Goal: Transaction & Acquisition: Purchase product/service

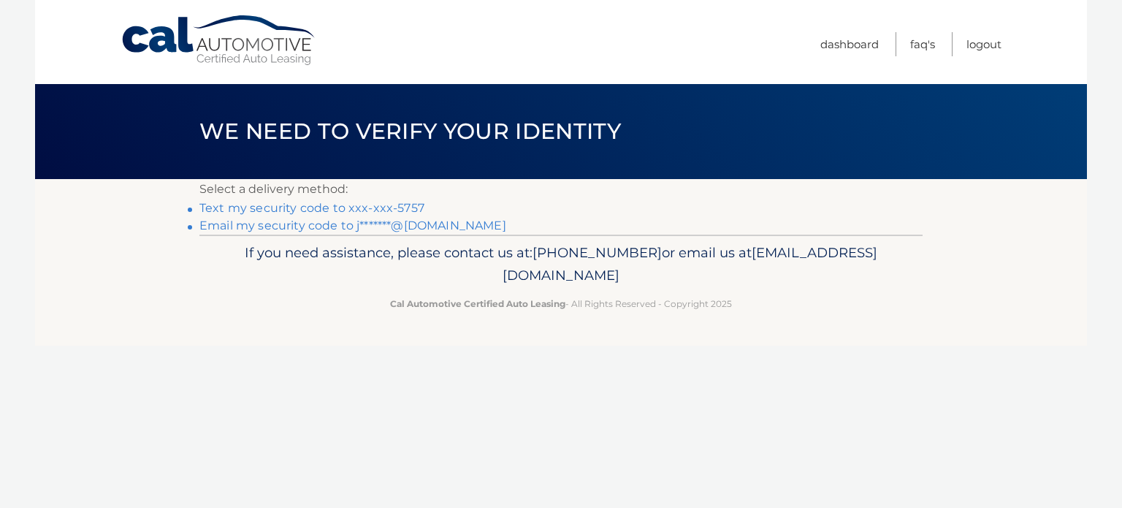
click at [362, 207] on link "Text my security code to xxx-xxx-5757" at bounding box center [311, 208] width 225 height 14
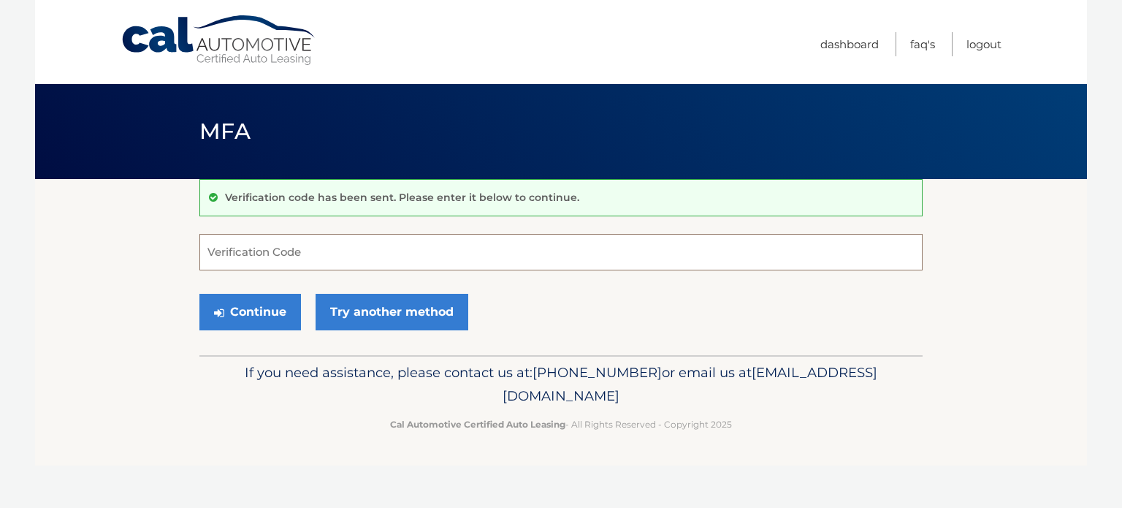
drag, startPoint x: 202, startPoint y: 256, endPoint x: 258, endPoint y: 245, distance: 57.4
click at [215, 248] on input "Verification Code" at bounding box center [560, 252] width 723 height 37
click at [258, 245] on input "Verification Code" at bounding box center [560, 252] width 723 height 37
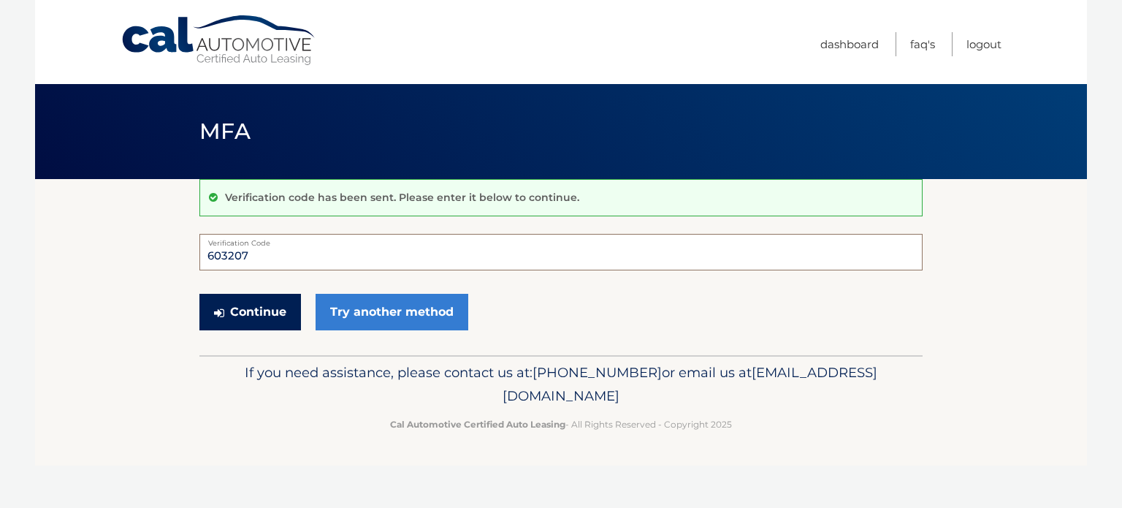
type input "603207"
click at [243, 309] on button "Continue" at bounding box center [250, 312] width 102 height 37
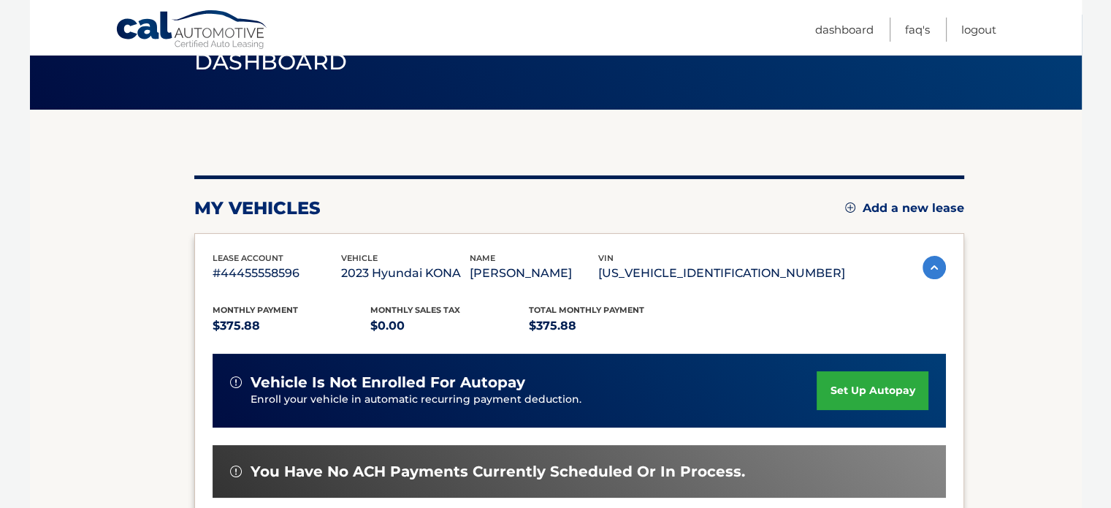
scroll to position [309, 0]
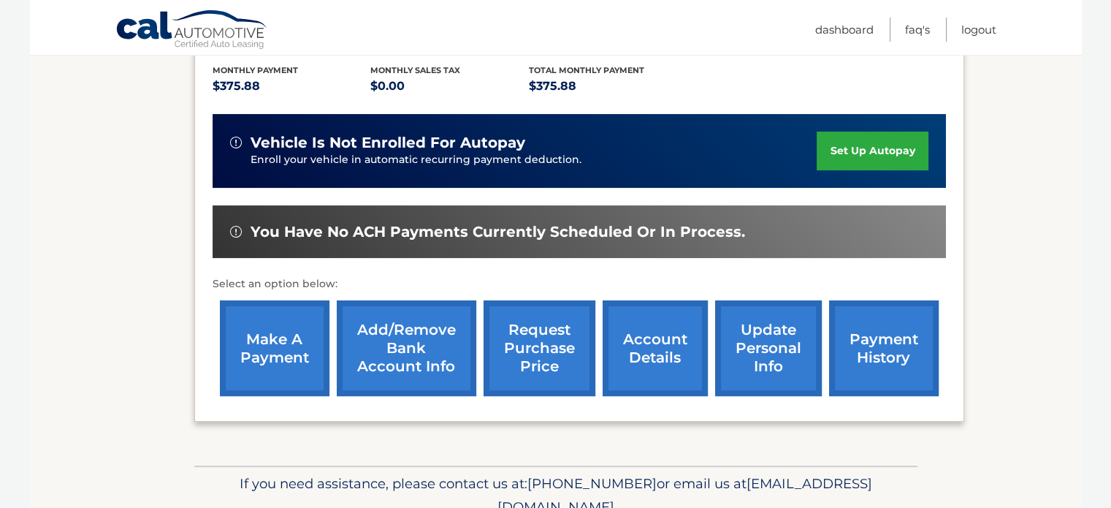
click at [637, 343] on link "account details" at bounding box center [655, 348] width 105 height 96
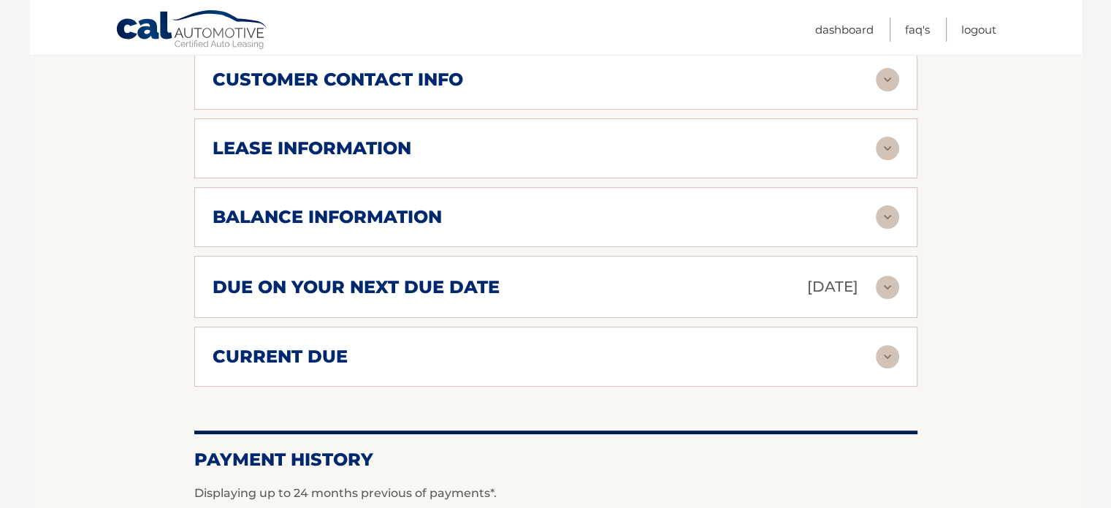
click at [877, 275] on img at bounding box center [887, 286] width 23 height 23
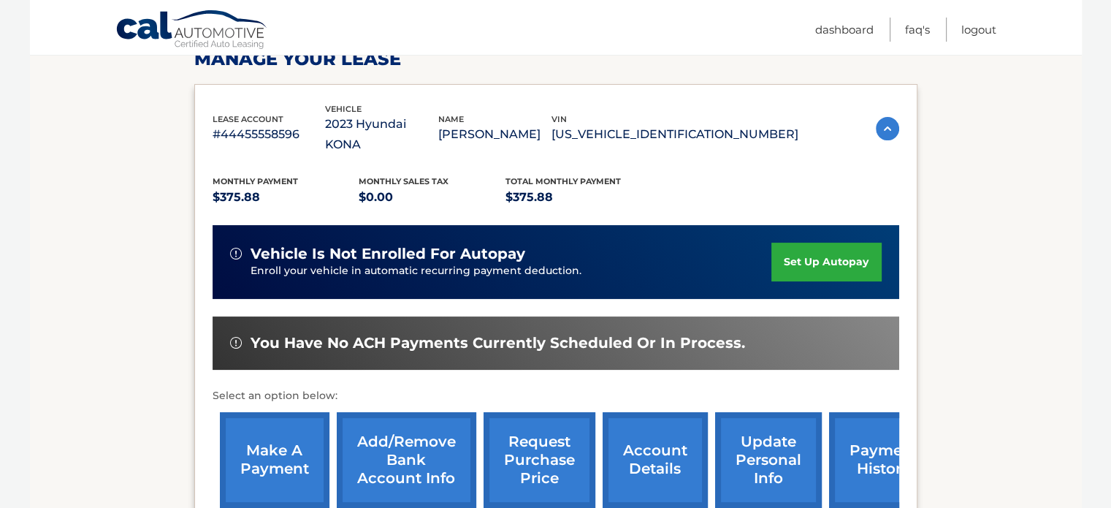
scroll to position [292, 0]
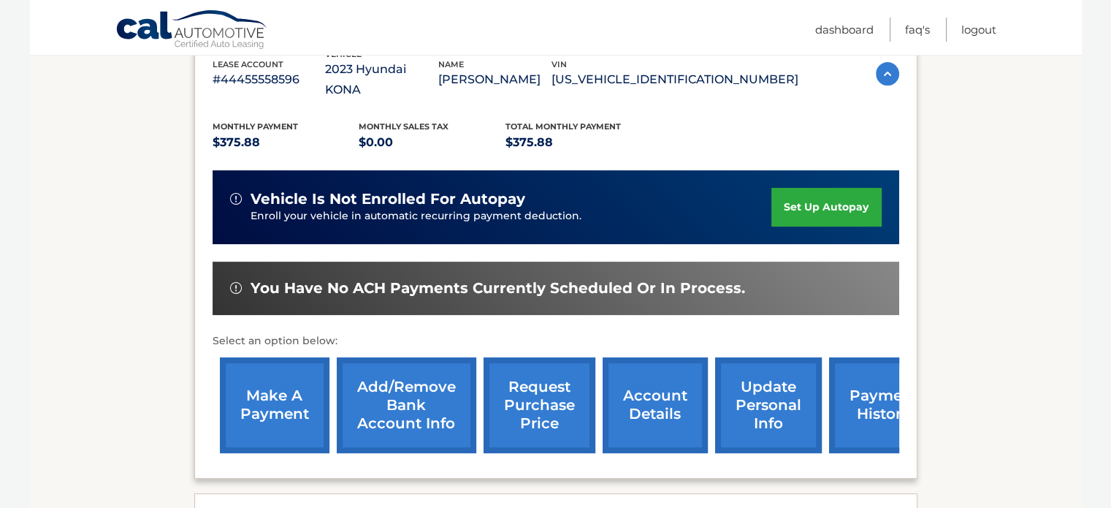
click at [294, 368] on link "make a payment" at bounding box center [275, 405] width 110 height 96
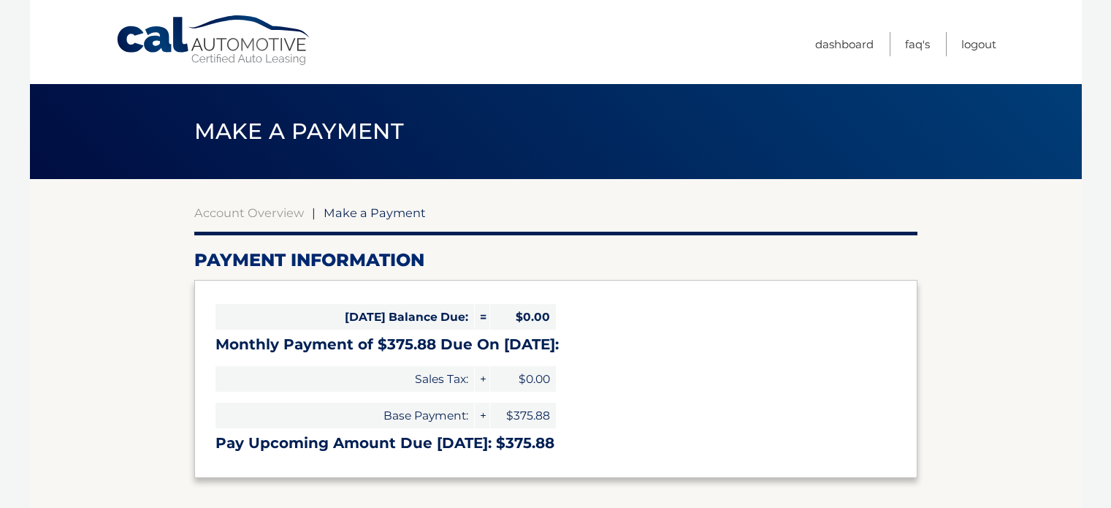
select select "YjBkYjlmMGEtMjNjOC00NjM5LTkxOWQtZmRlYTJmNzlkMWEz"
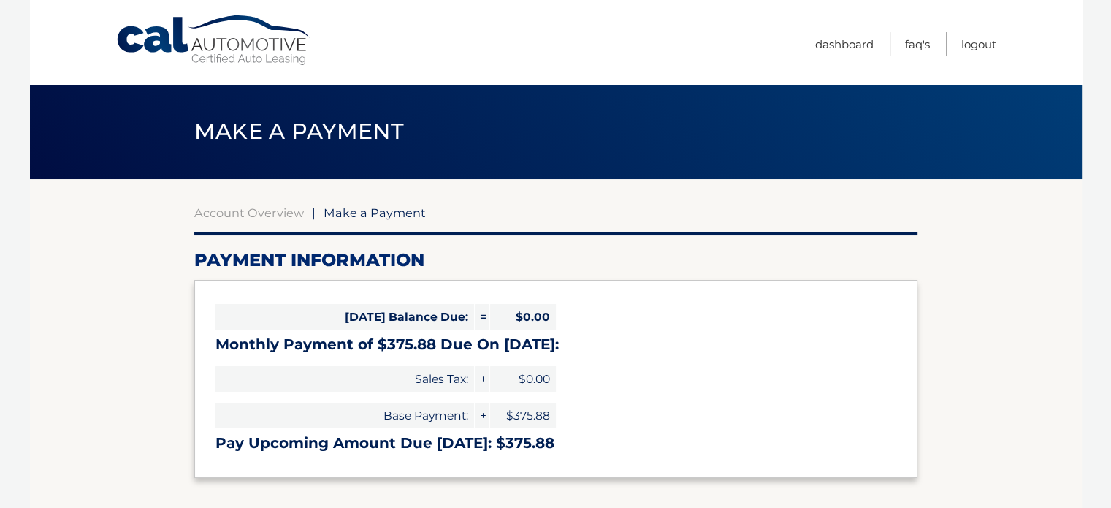
scroll to position [365, 0]
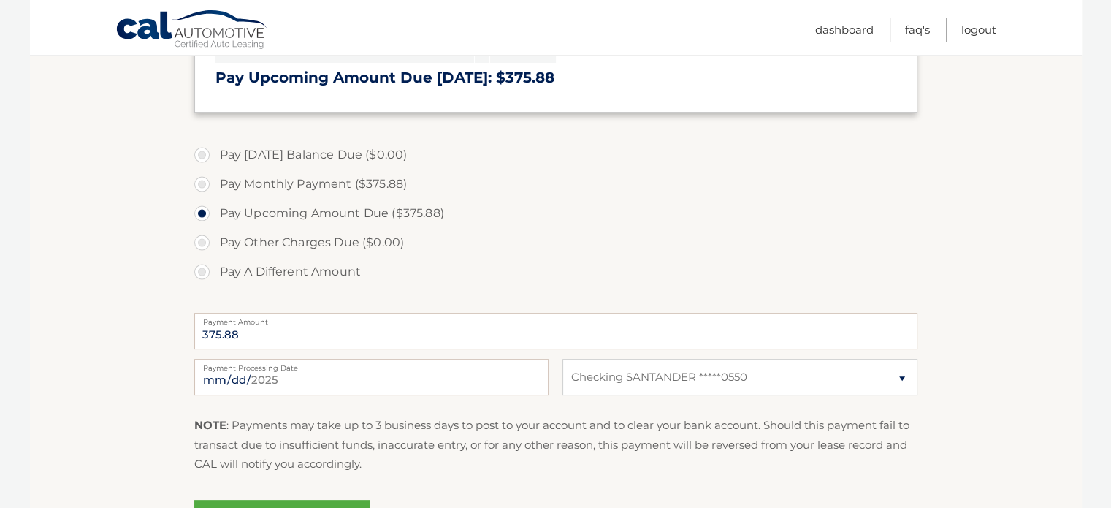
click at [266, 370] on label "Payment Processing Date" at bounding box center [371, 365] width 354 height 12
click at [266, 370] on input "2025-09-15" at bounding box center [371, 377] width 354 height 37
click at [312, 381] on input "2025-09-15" at bounding box center [371, 377] width 354 height 37
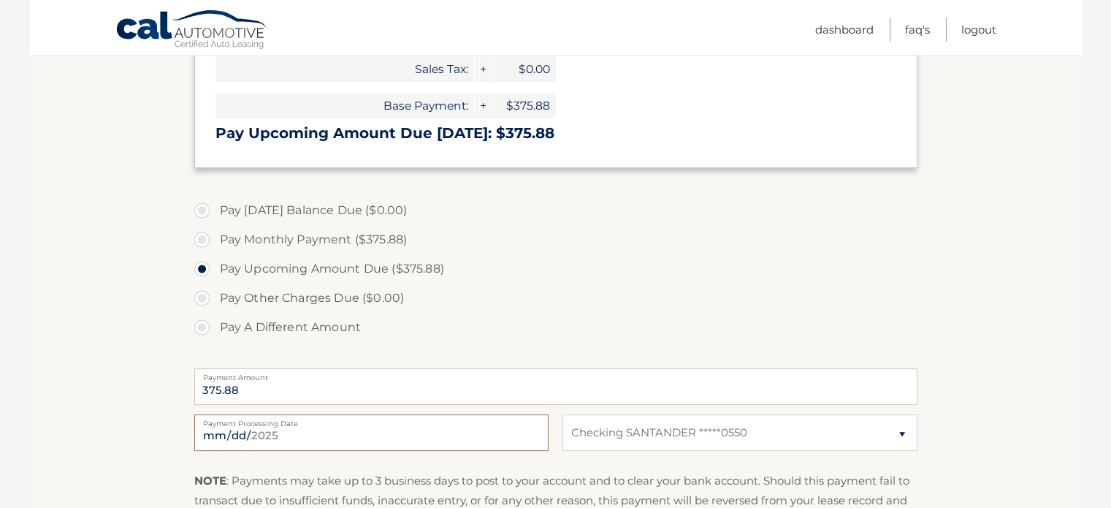
scroll to position [438, 0]
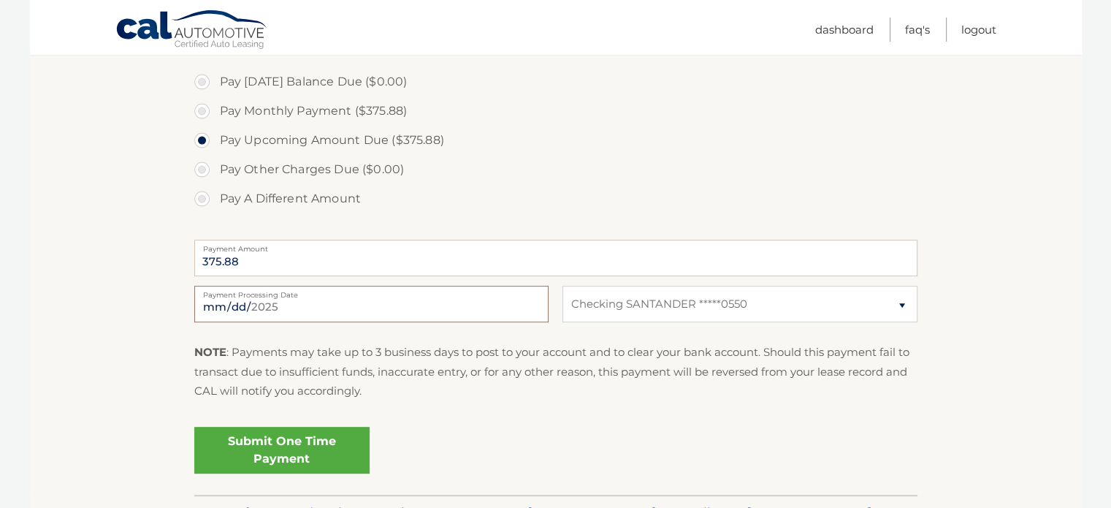
click at [296, 299] on input "2025-09-18" at bounding box center [371, 304] width 354 height 37
type input "2025-09-17"
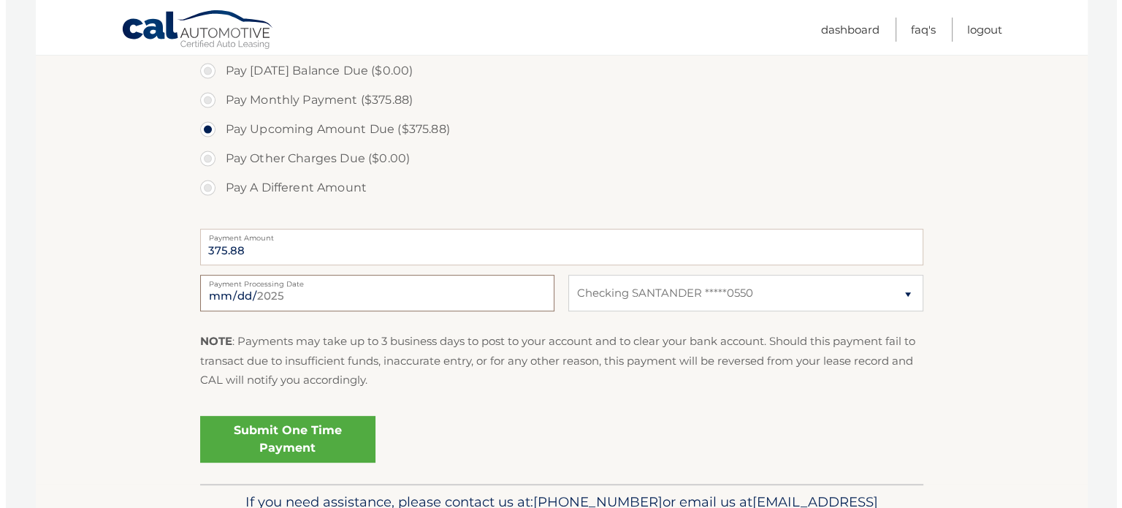
scroll to position [511, 0]
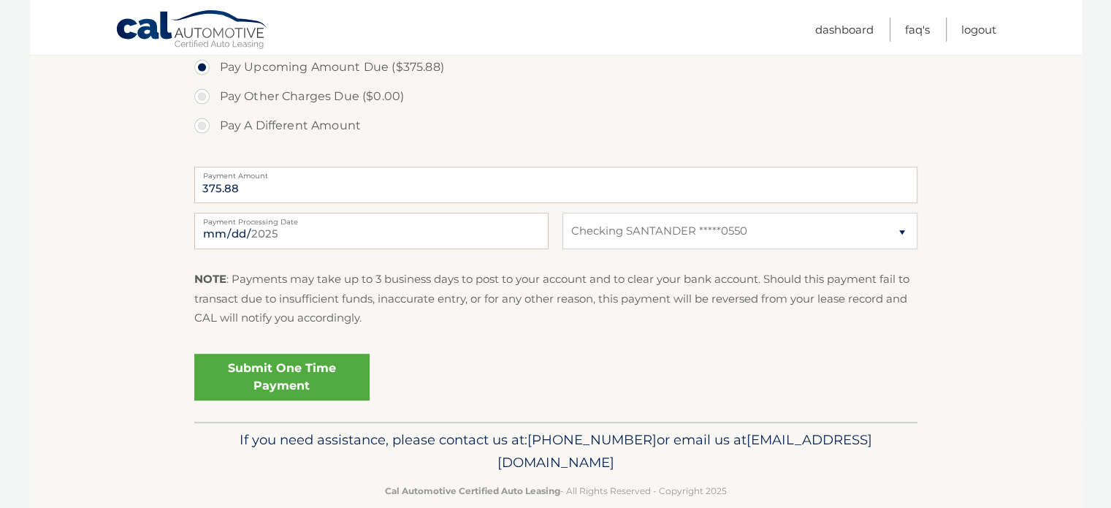
click at [271, 364] on link "Submit One Time Payment" at bounding box center [281, 377] width 175 height 47
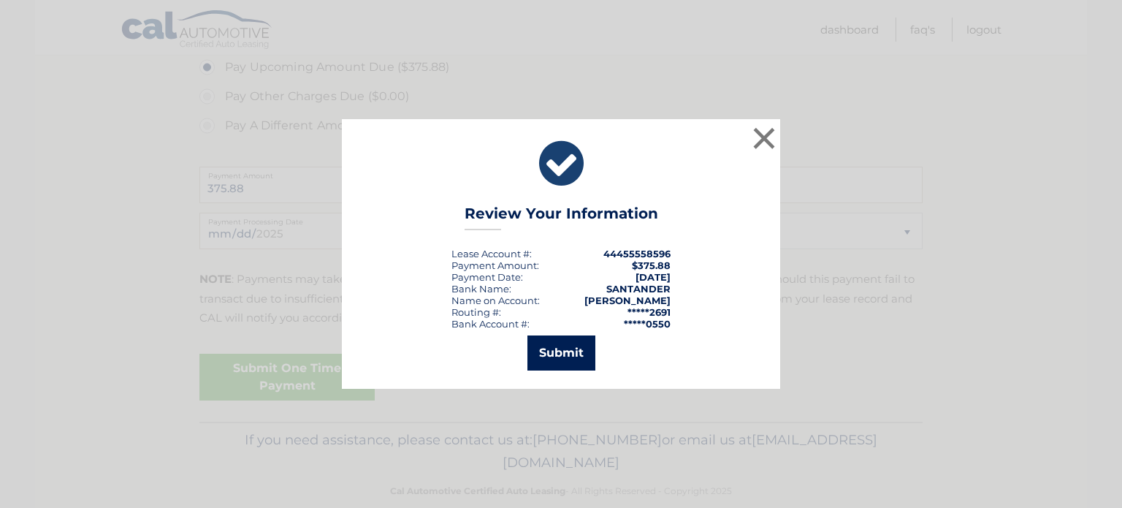
click at [568, 345] on button "Submit" at bounding box center [561, 352] width 68 height 35
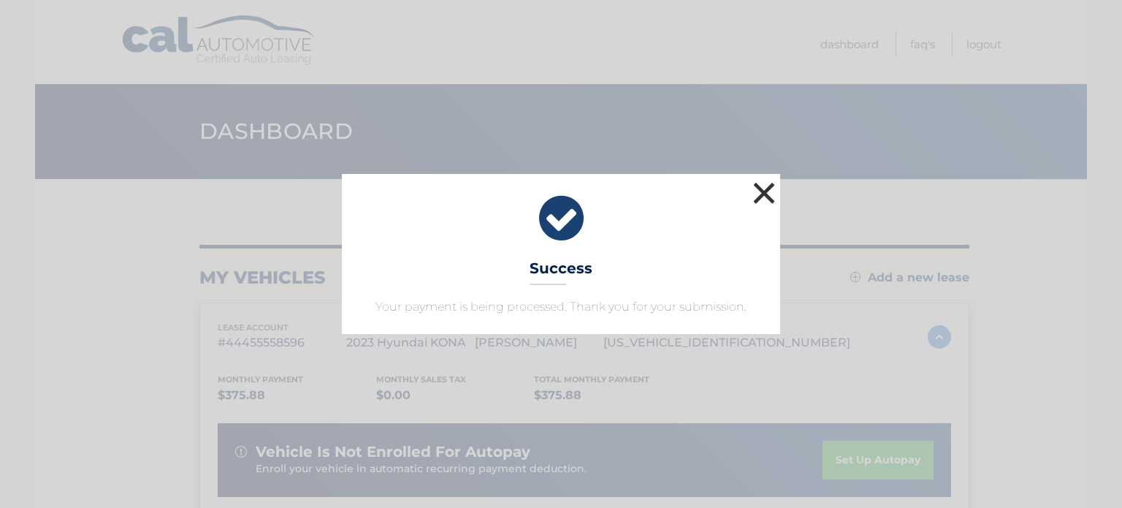
click at [760, 198] on button "×" at bounding box center [763, 192] width 29 height 29
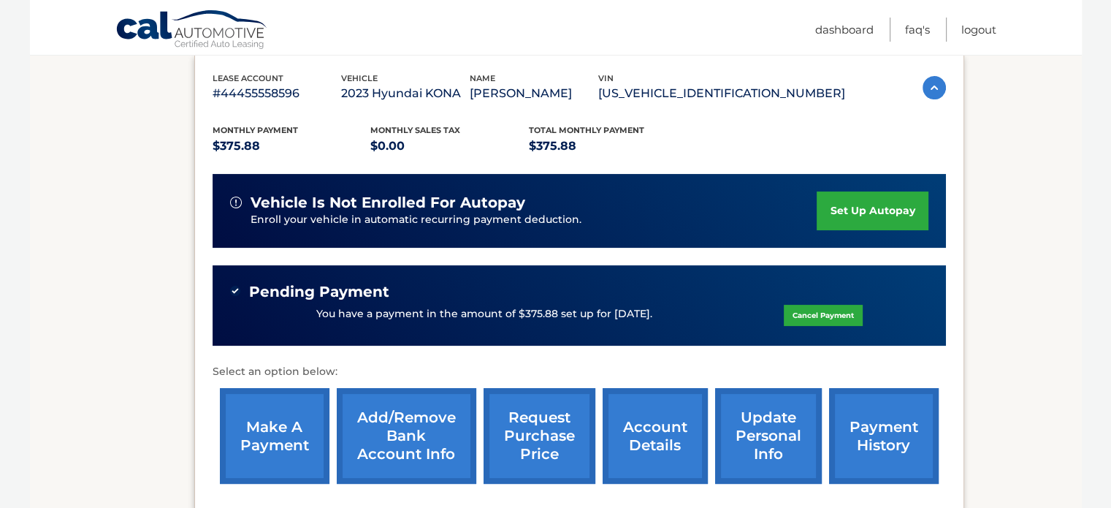
scroll to position [403, 0]
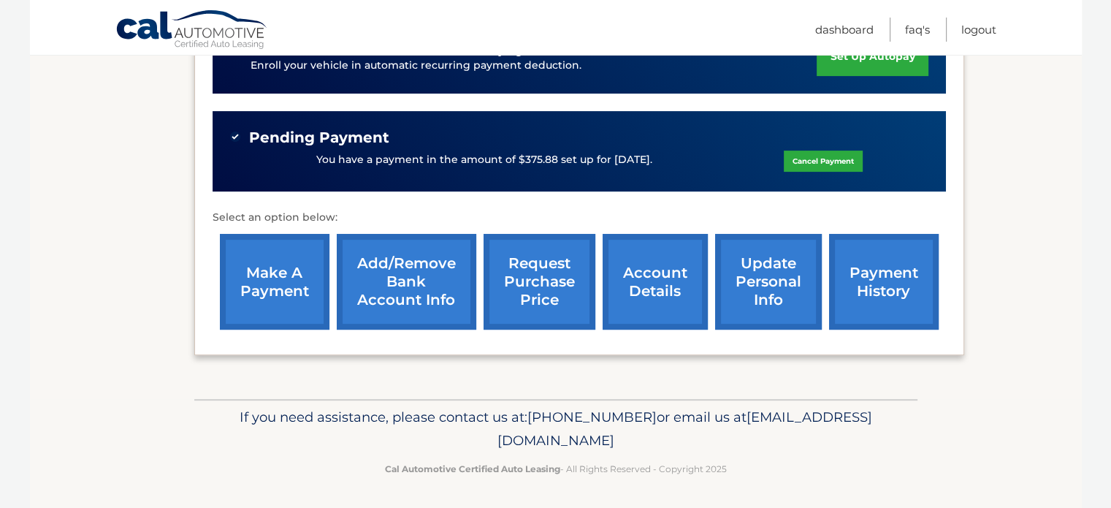
click at [671, 291] on link "account details" at bounding box center [655, 282] width 105 height 96
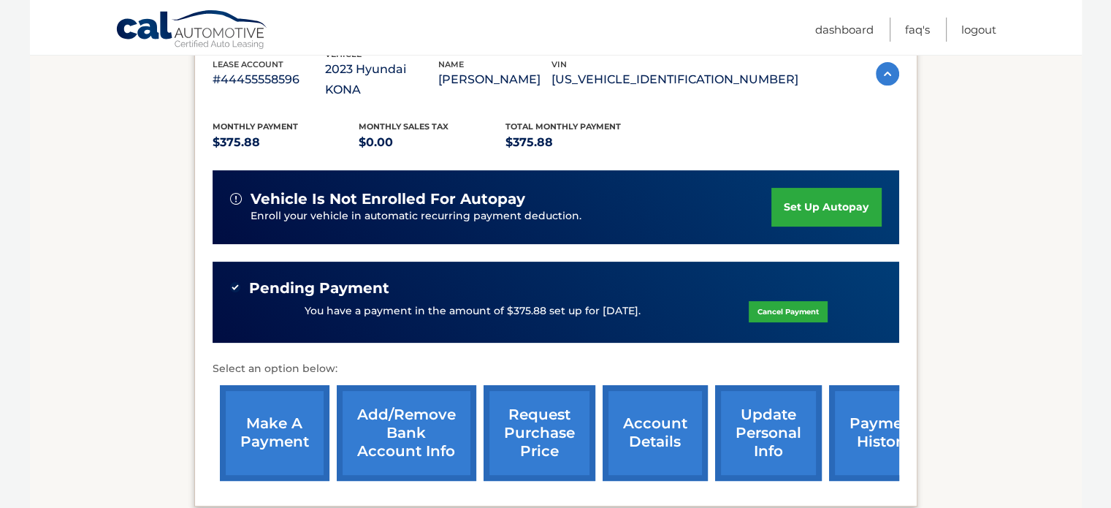
scroll to position [365, 0]
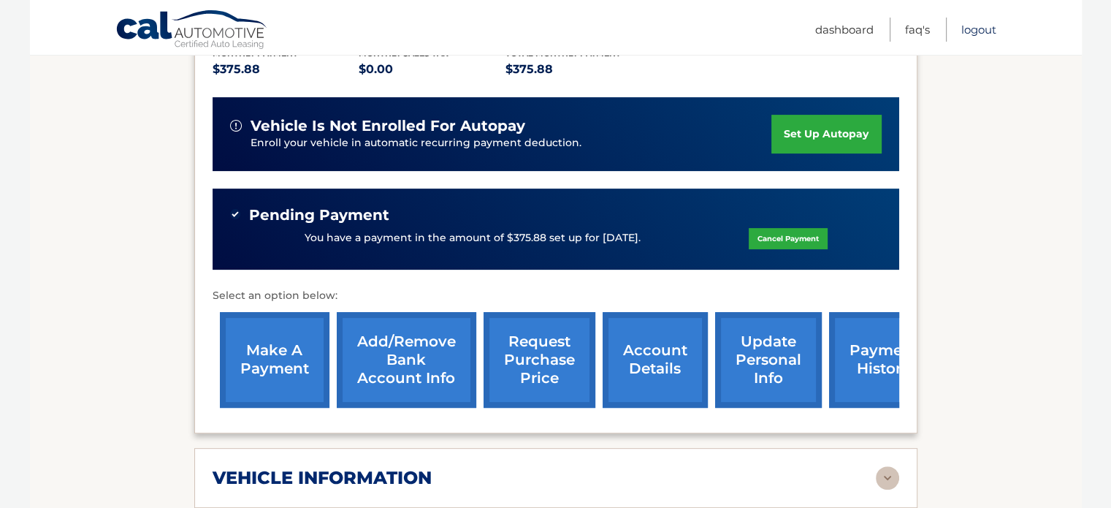
click at [980, 26] on link "Logout" at bounding box center [978, 30] width 35 height 24
